Goal: Information Seeking & Learning: Understand process/instructions

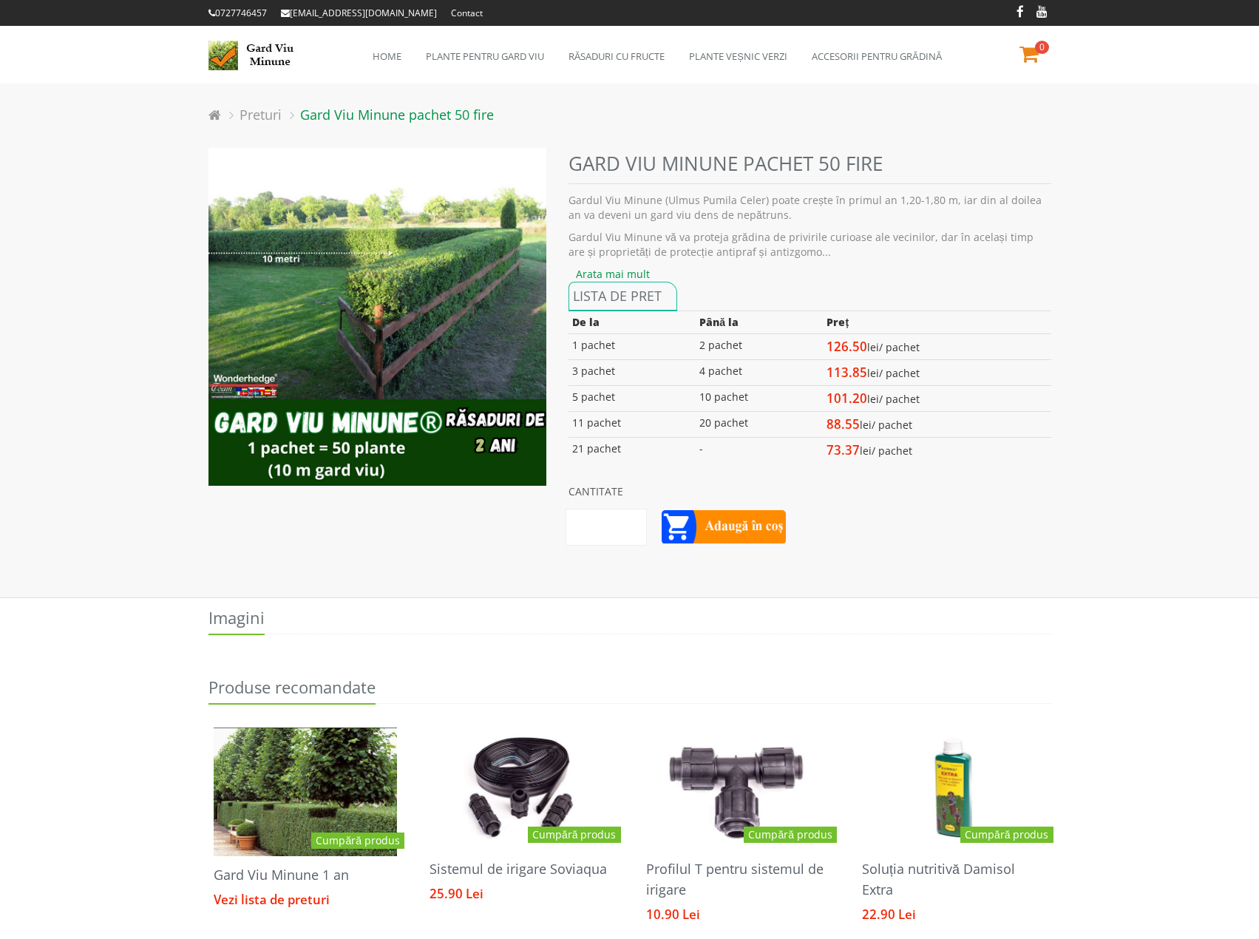
scroll to position [903, 0]
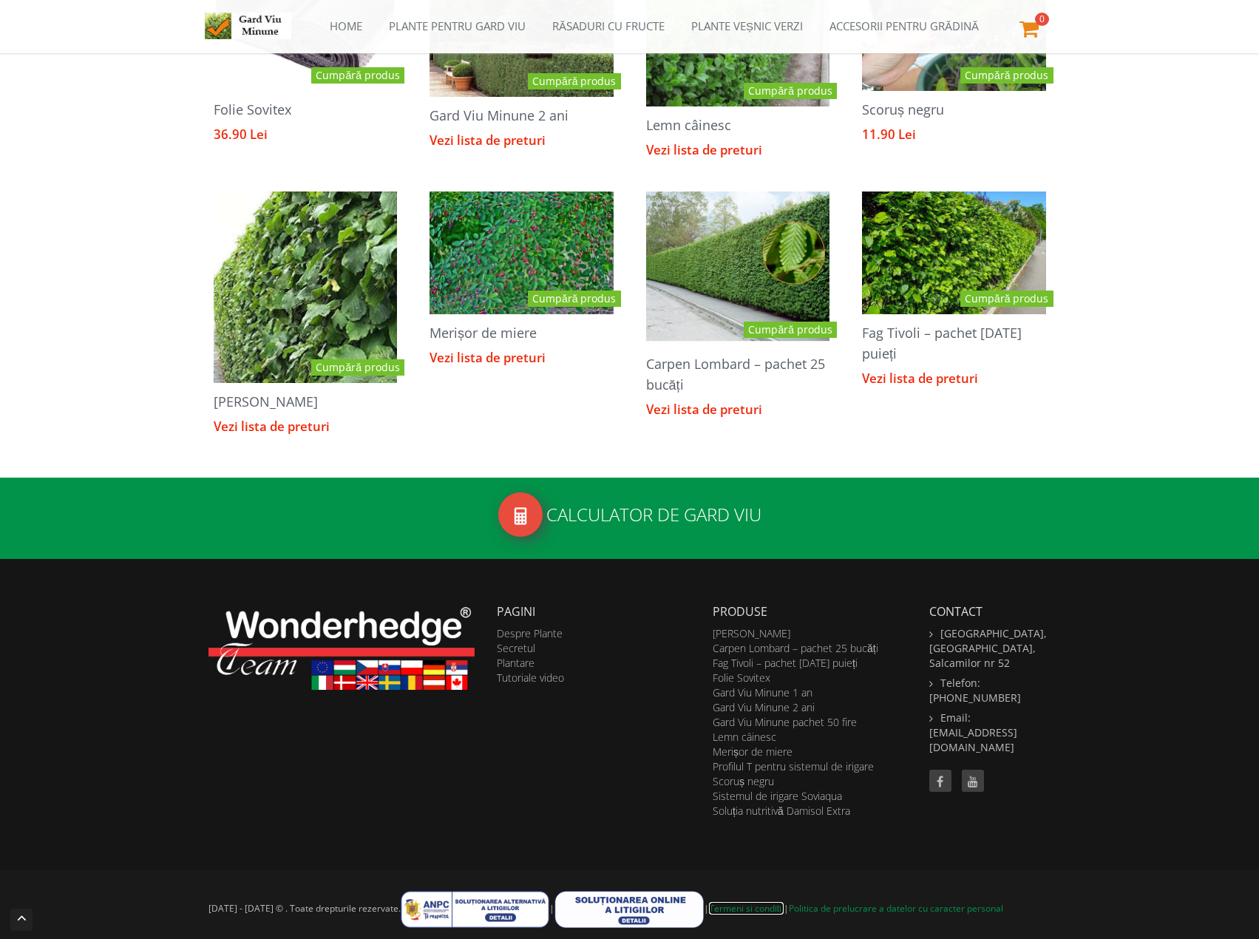
click at [753, 908] on link "Termeni si condiții" at bounding box center [746, 908] width 75 height 13
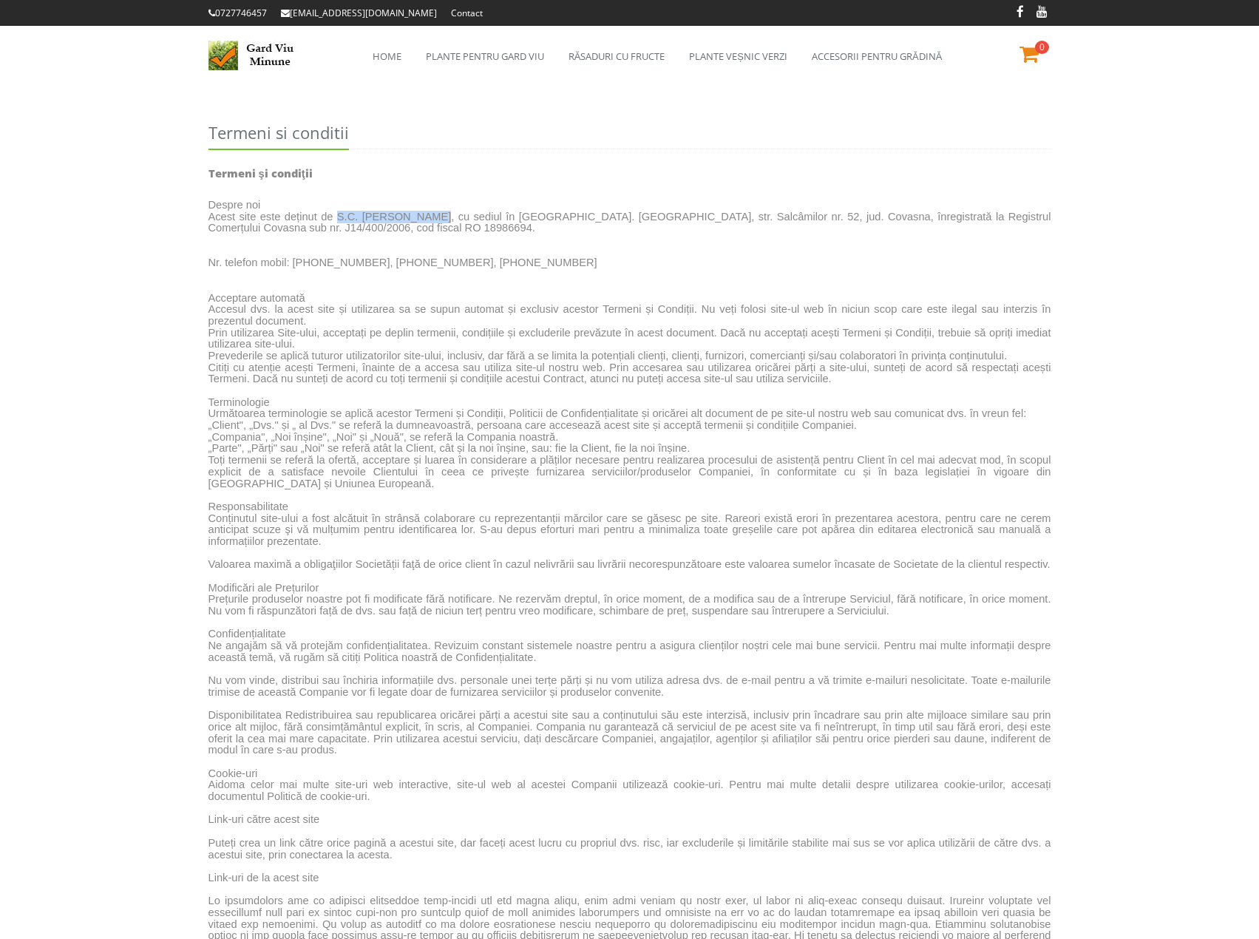
drag, startPoint x: 325, startPoint y: 219, endPoint x: 411, endPoint y: 221, distance: 85.8
copy p "S.C. [PERSON_NAME]"
